Goal: Navigation & Orientation: Find specific page/section

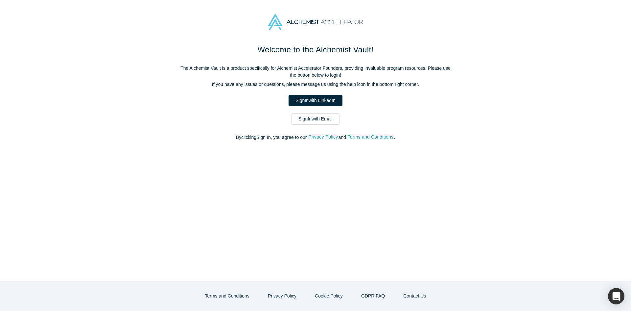
click at [315, 121] on link "Sign In with Email" at bounding box center [316, 119] width 48 height 12
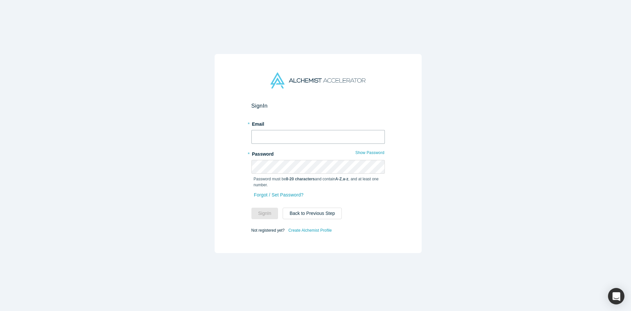
click at [307, 132] on input "text" at bounding box center [319, 137] width 134 height 14
type input "[EMAIL_ADDRESS][DOMAIN_NAME]"
click at [261, 215] on button "Sign In" at bounding box center [265, 213] width 27 height 12
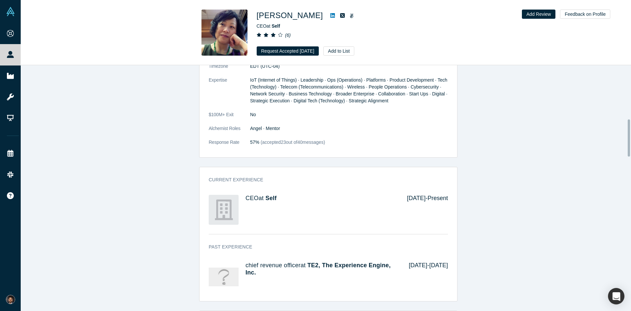
scroll to position [329, 0]
